Goal: Information Seeking & Learning: Learn about a topic

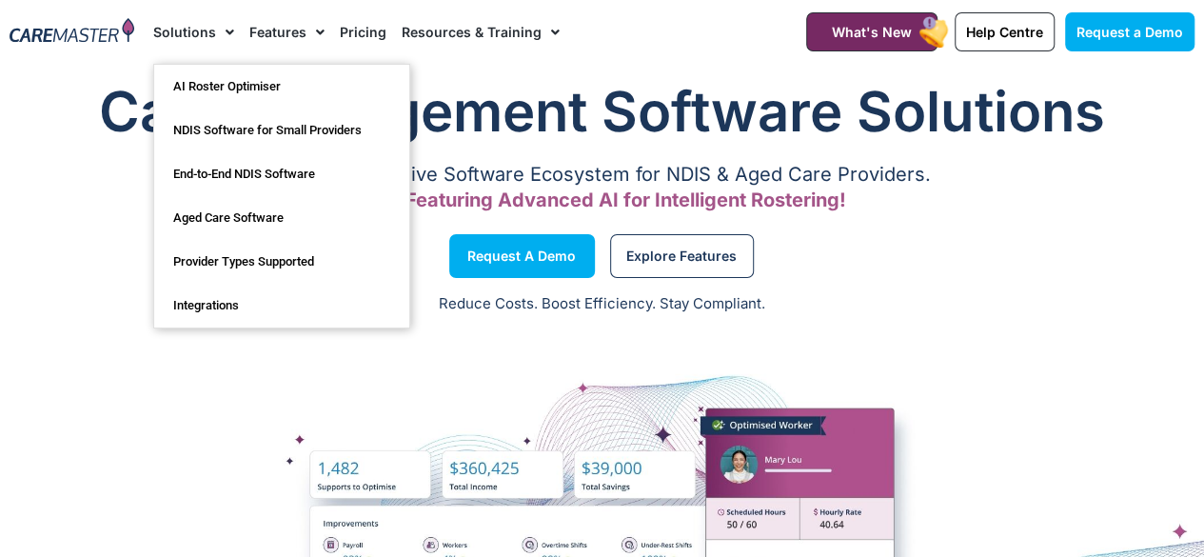
click at [315, 24] on span "Menu" at bounding box center [315, 32] width 18 height 32
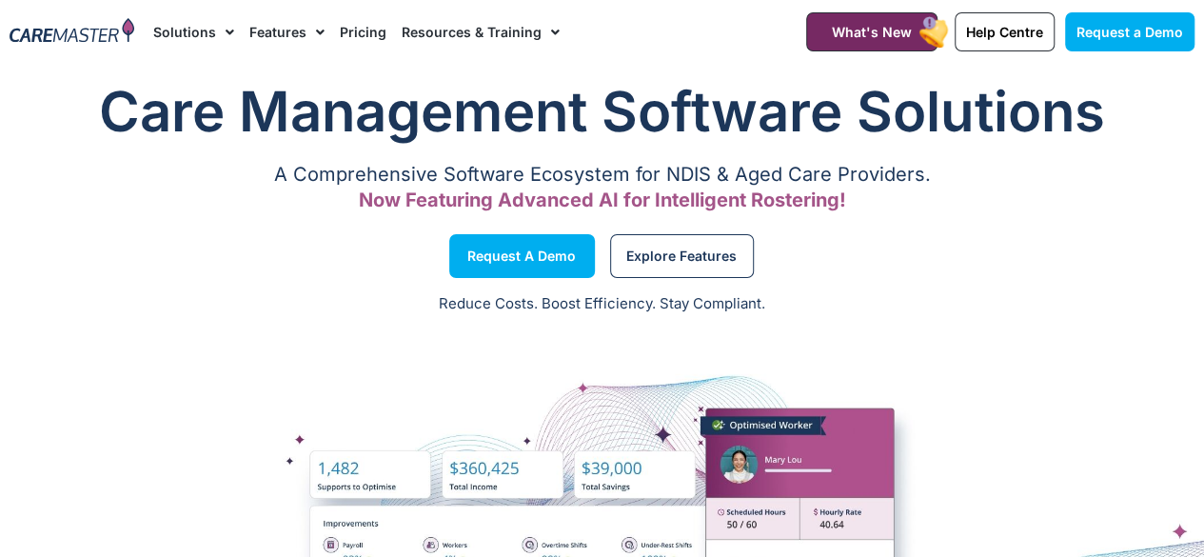
click at [481, 27] on link "Resources & Training" at bounding box center [481, 32] width 158 height 64
